Goal: Navigation & Orientation: Find specific page/section

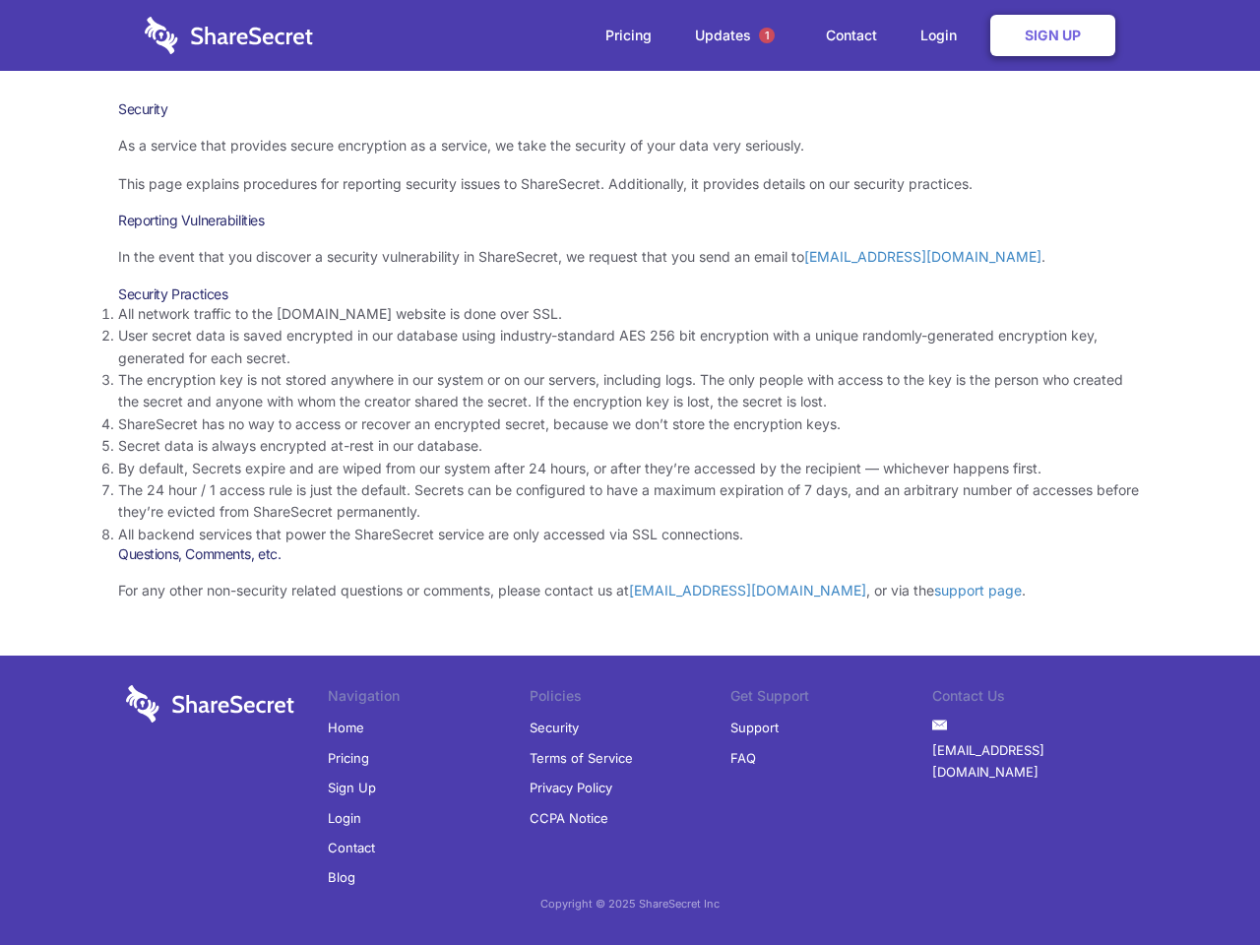
click at [630, 473] on li "By default, Secrets expire and are wiped from our system after 24 hours, or aft…" at bounding box center [630, 469] width 1024 height 22
click at [767, 35] on span "1" at bounding box center [767, 36] width 16 height 16
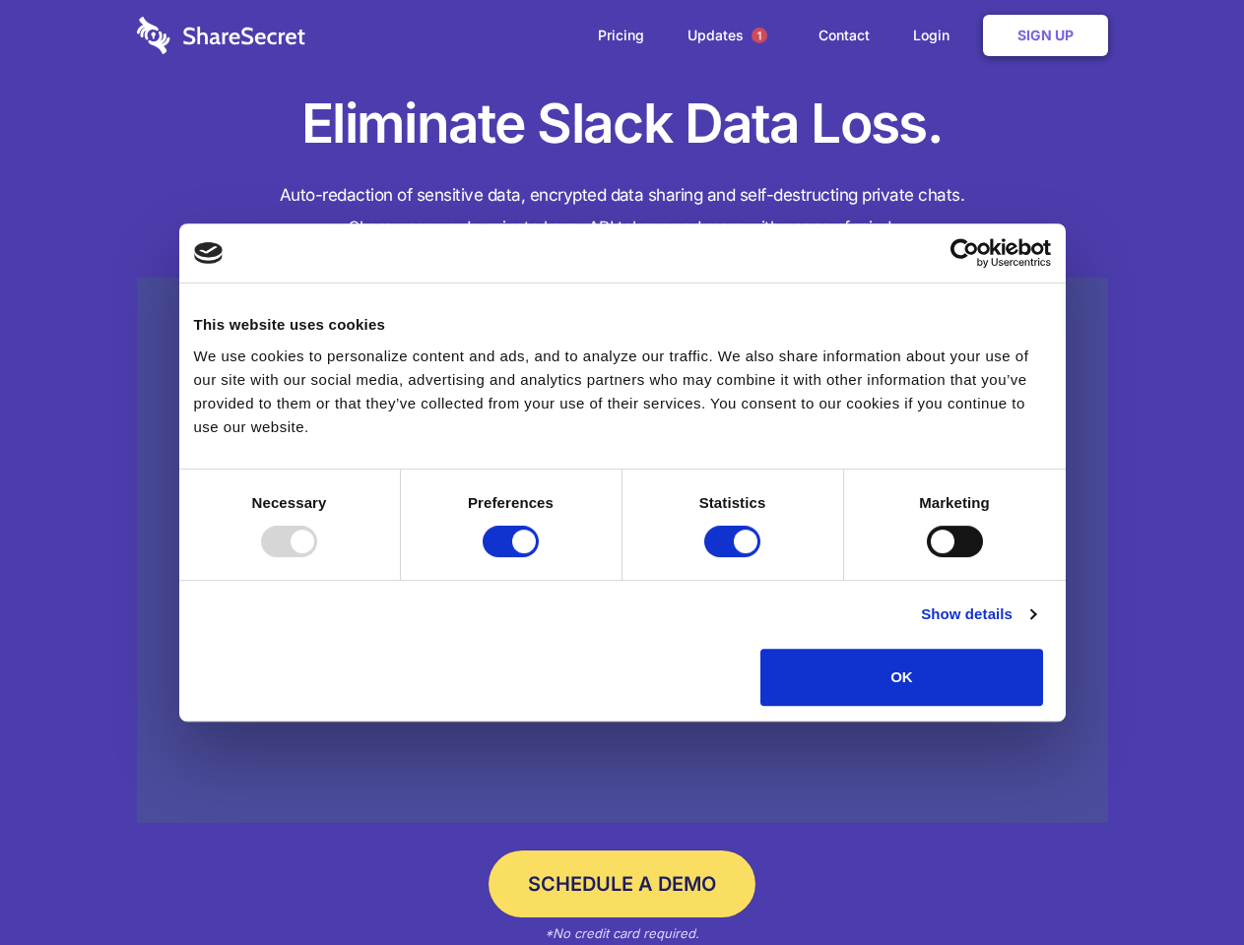
click at [317, 557] on div at bounding box center [289, 542] width 56 height 32
click at [539, 557] on input "Preferences" at bounding box center [510, 542] width 56 height 32
checkbox input "false"
click at [734, 557] on input "Statistics" at bounding box center [732, 542] width 56 height 32
checkbox input "false"
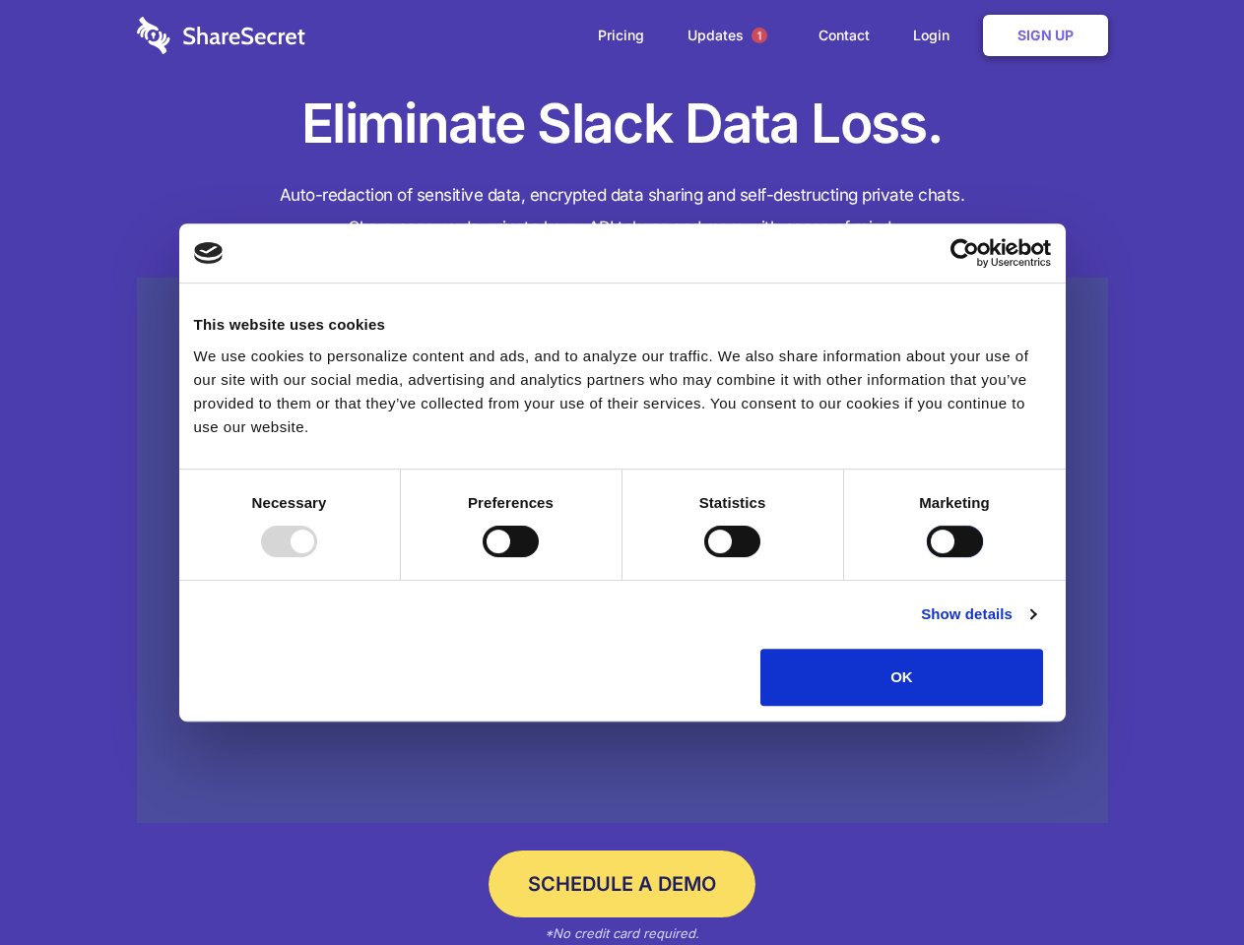
click at [926, 557] on input "Marketing" at bounding box center [954, 542] width 56 height 32
checkbox input "true"
click at [1035, 626] on link "Show details" at bounding box center [978, 615] width 114 height 24
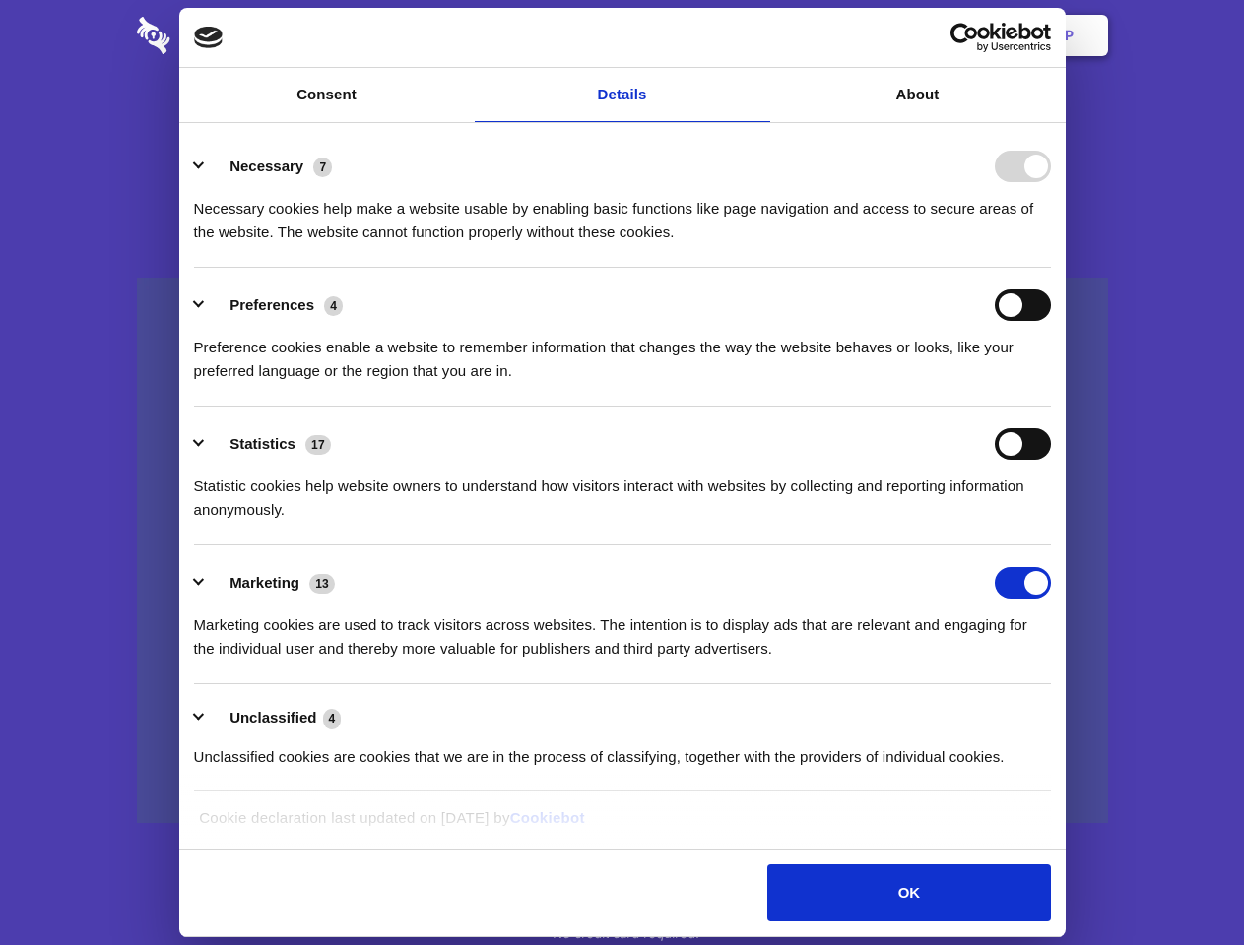
click at [1051, 244] on div "Necessary 7 Necessary cookies help make a website usable by enabling basic func…" at bounding box center [622, 198] width 857 height 94
click at [758, 35] on span "1" at bounding box center [759, 36] width 16 height 16
